Goal: Find specific page/section: Find specific page/section

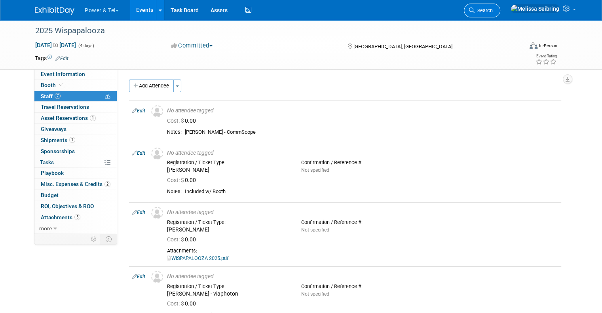
click at [500, 7] on link "Search" at bounding box center [482, 11] width 36 height 14
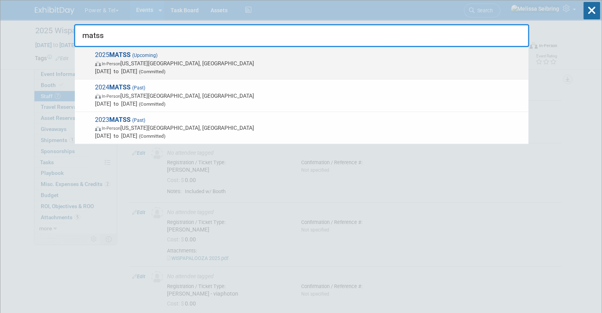
type input "matss"
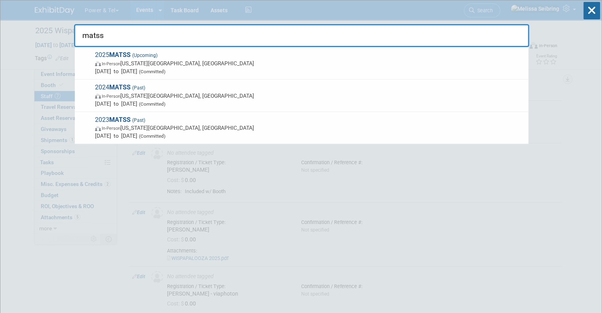
click at [124, 54] on strong "MATSS" at bounding box center [119, 55] width 21 height 8
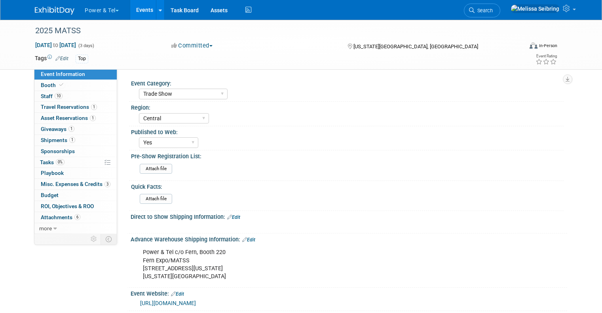
select select "Trade Show"
select select "Central"
select select "Yes"
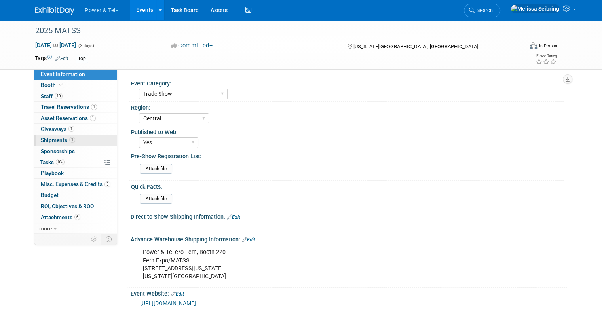
click at [46, 139] on span "Shipments 1" at bounding box center [58, 140] width 34 height 6
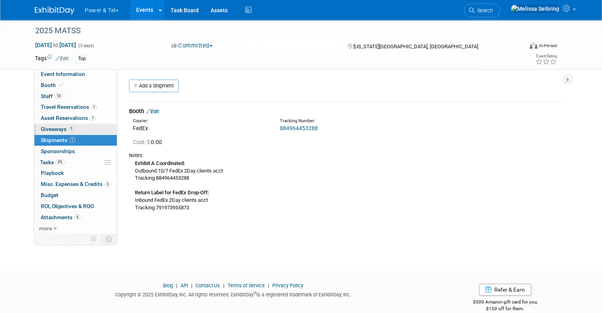
click at [42, 126] on span "Giveaways 1" at bounding box center [58, 129] width 34 height 6
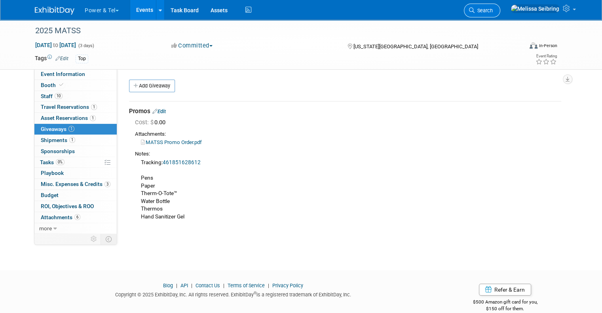
click at [493, 11] on span "Search" at bounding box center [484, 11] width 18 height 6
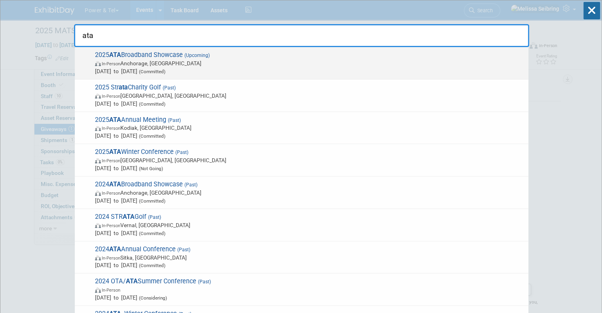
type input "ata"
click at [154, 54] on span "2025 ATA Broadband Showcase (Upcoming) In-Person Anchorage, AK Oct 29, 2025 to …" at bounding box center [309, 63] width 432 height 24
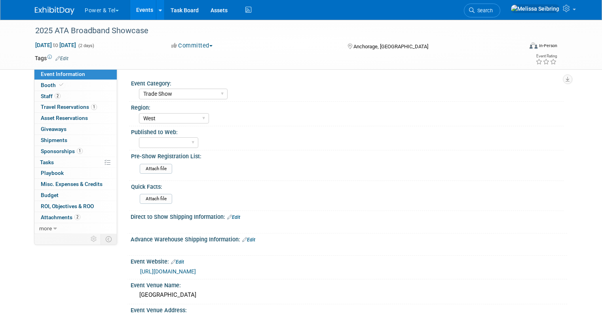
select select "Trade Show"
select select "West"
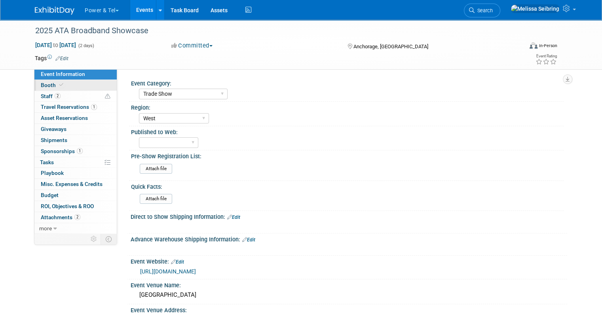
click at [41, 82] on span "Booth" at bounding box center [53, 85] width 24 height 6
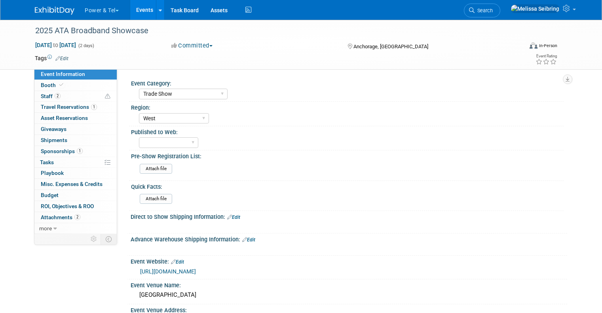
select select "Trade Show"
select select "West"
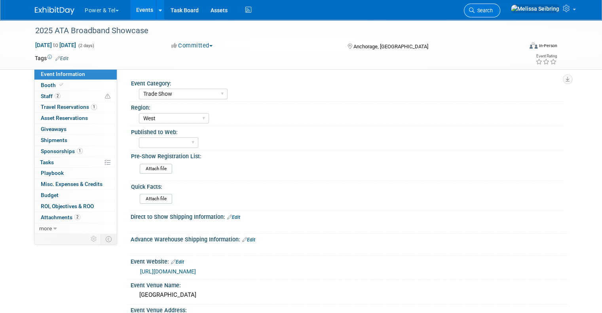
click at [493, 11] on span "Search" at bounding box center [484, 11] width 18 height 6
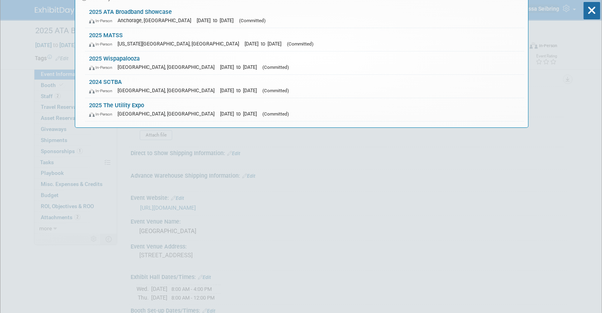
scroll to position [79, 0]
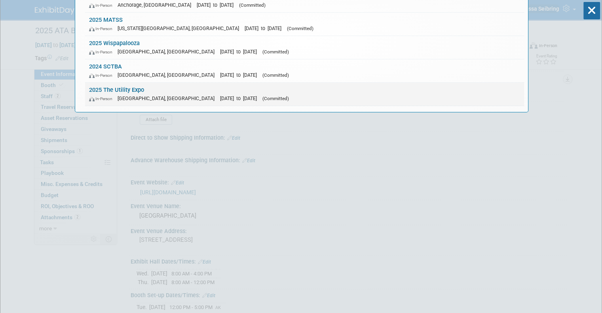
click at [134, 89] on link "2025 The Utility Expo In-Person Louisville, KY Oct 7, 2025 to Oct 9, 2025 (Comm…" at bounding box center [304, 94] width 439 height 23
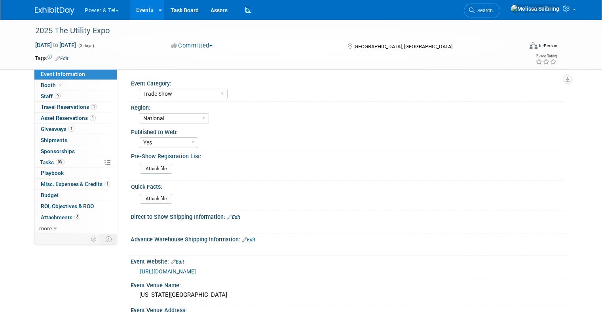
select select "Trade Show"
select select "National"
select select "Yes"
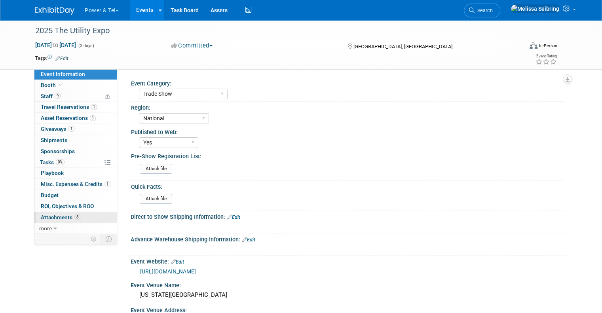
click at [61, 214] on span "Attachments 8" at bounding box center [61, 217] width 40 height 6
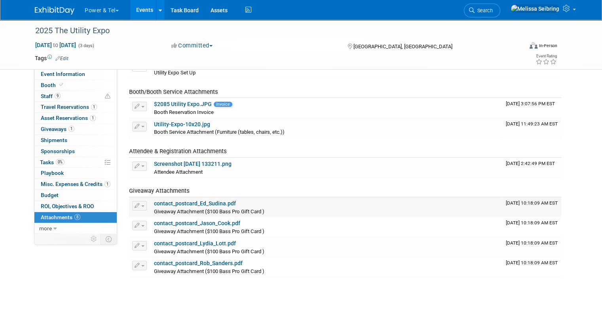
scroll to position [114, 0]
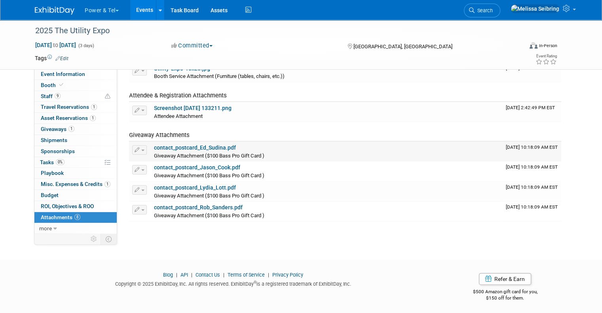
click at [205, 145] on link "contact_postcard_Ed_Sudina.pdf" at bounding box center [195, 147] width 82 height 6
